Goal: Information Seeking & Learning: Learn about a topic

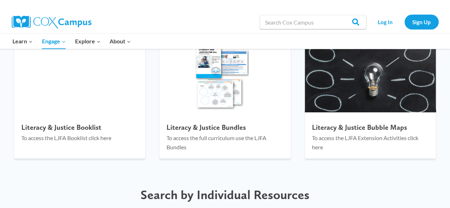
scroll to position [815, 0]
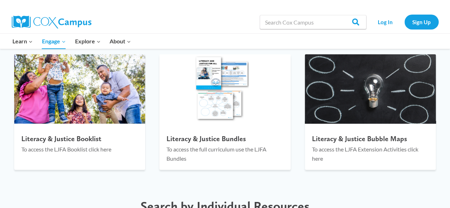
drag, startPoint x: 453, startPoint y: 30, endPoint x: 445, endPoint y: 150, distance: 120.2
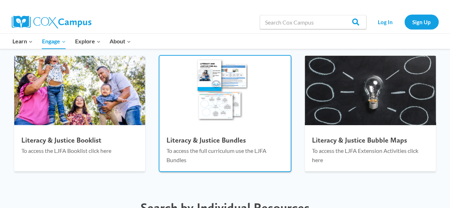
click at [236, 138] on h4 "Literacy & Justice Bundles" at bounding box center [225, 140] width 117 height 9
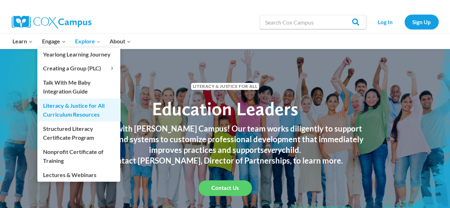
click at [62, 115] on link "Literacy & Justice for All Curriculum Resources" at bounding box center [78, 110] width 83 height 23
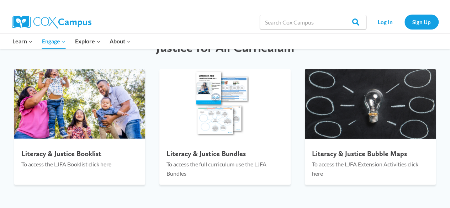
scroll to position [777, 0]
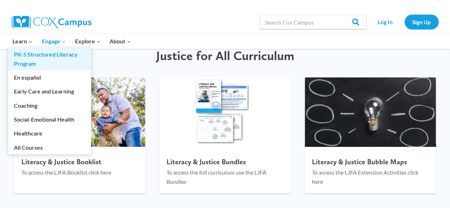
click at [44, 61] on link "PK-5 Structured Literacy Program" at bounding box center [49, 59] width 83 height 23
